Goal: Obtain resource: Obtain resource

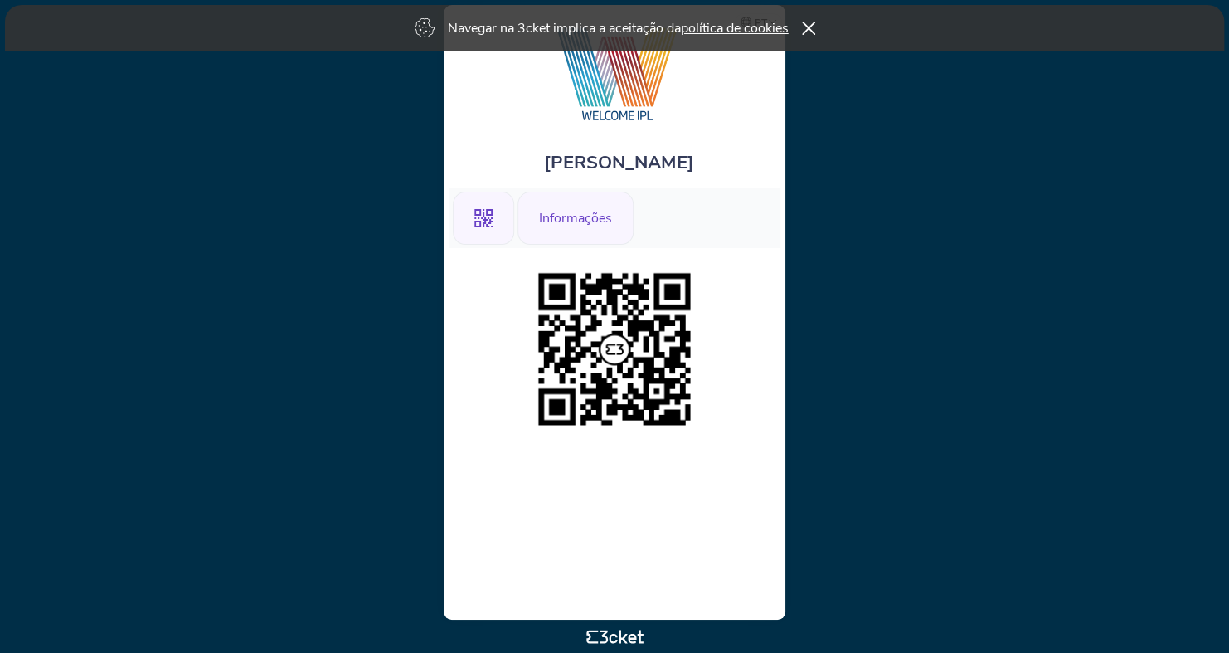
click at [578, 222] on div "Informações" at bounding box center [575, 218] width 116 height 53
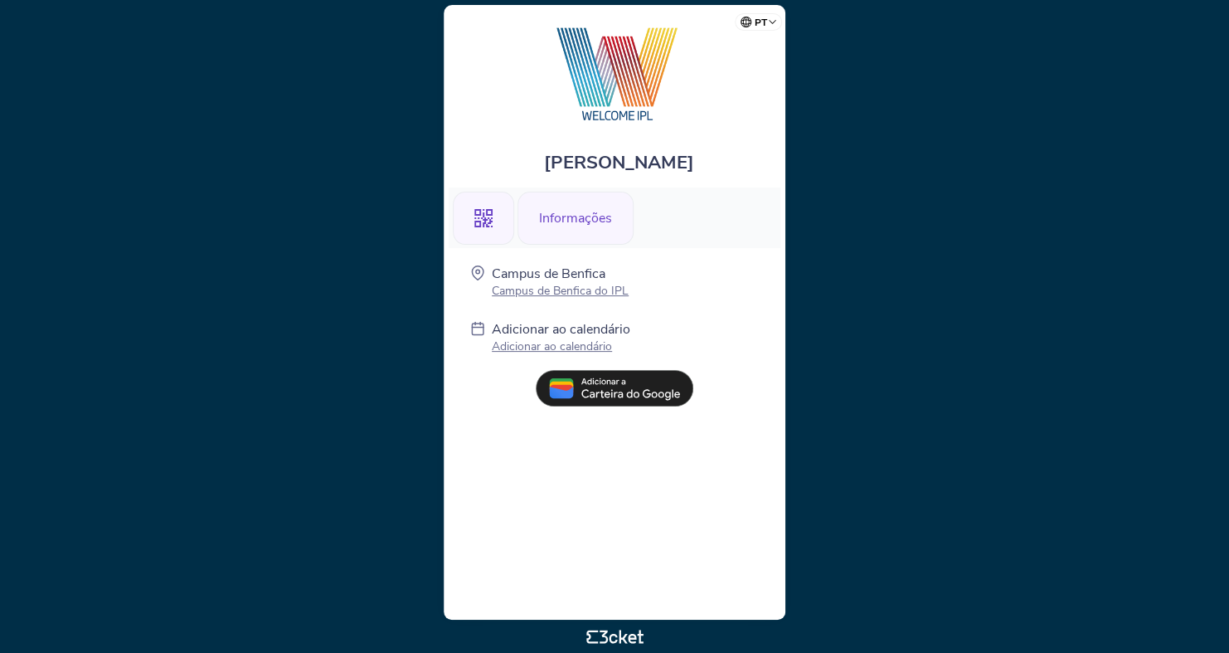
click at [498, 218] on div ".st0{fill-rule:evenodd;clip-rule:evenodd;}" at bounding box center [483, 218] width 61 height 53
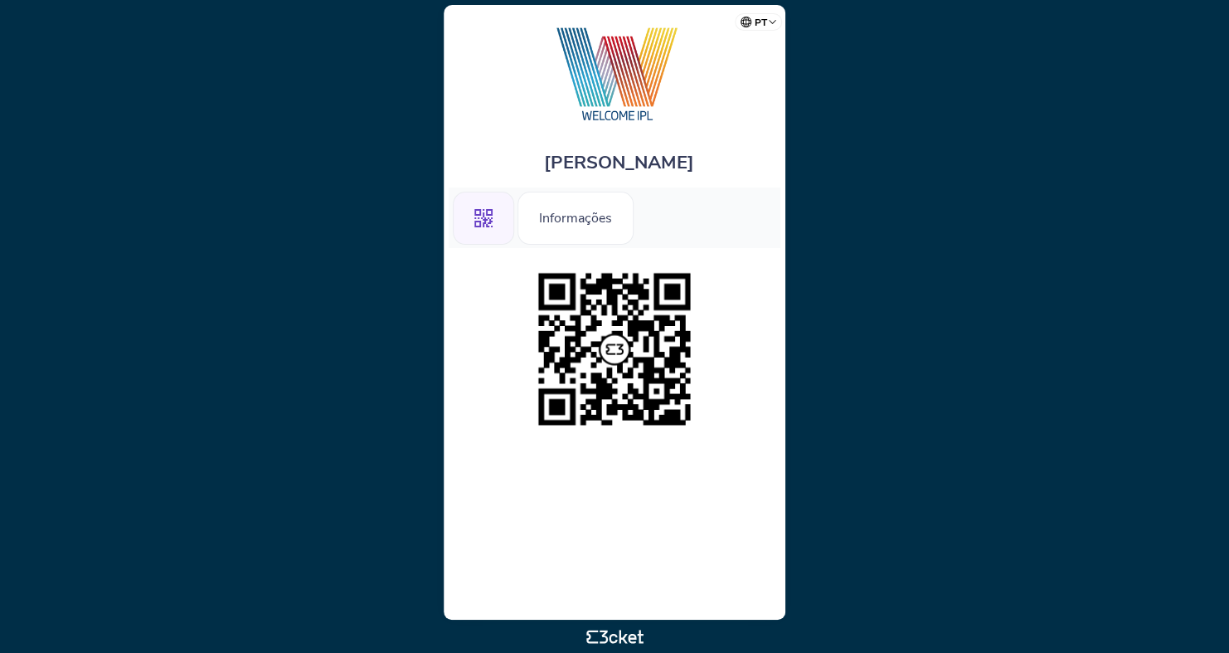
click at [895, 377] on body "pt Português ([GEOGRAPHIC_DATA]) English Español Catalan [DEMOGRAPHIC_DATA] [PE…" at bounding box center [615, 326] width 1216 height 639
click at [608, 212] on div "Informações" at bounding box center [575, 218] width 116 height 53
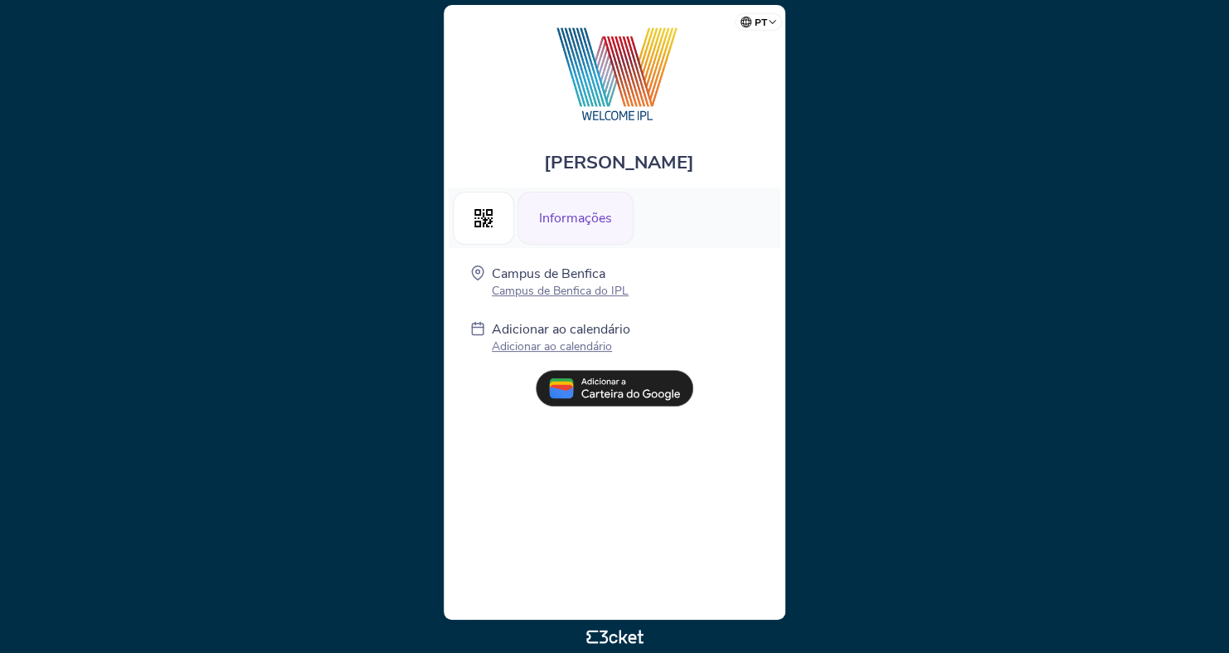
click at [640, 388] on img at bounding box center [615, 388] width 158 height 36
